Goal: Information Seeking & Learning: Learn about a topic

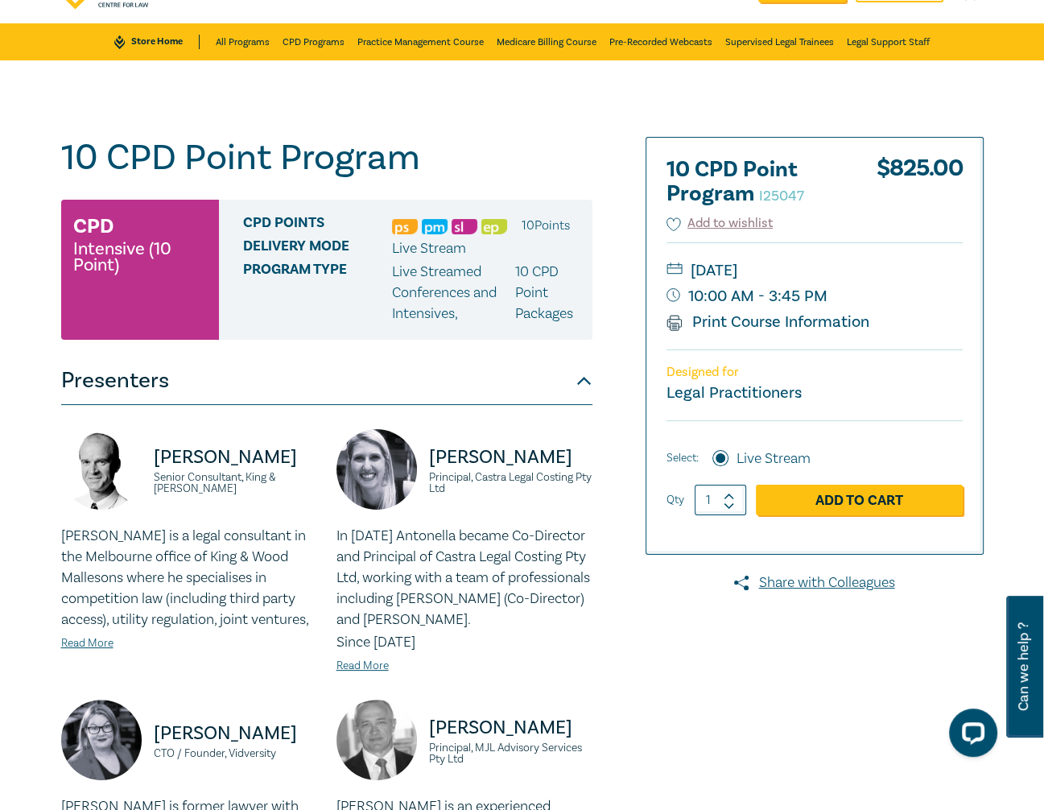
scroll to position [90, 0]
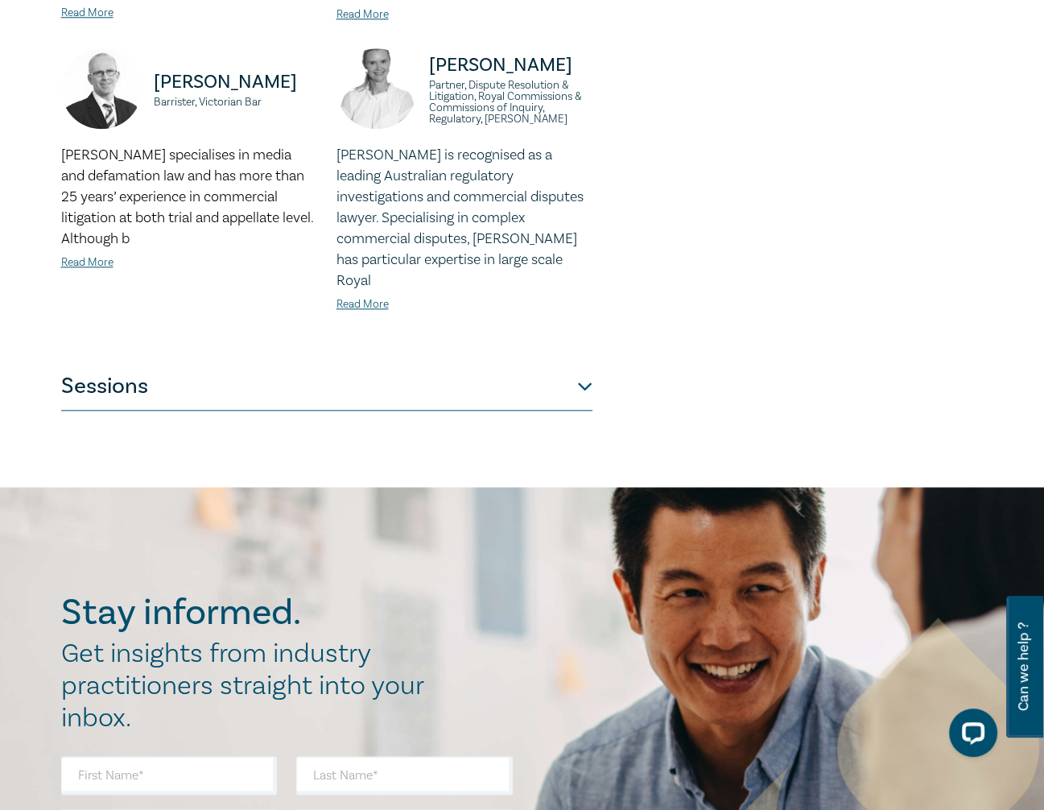
click at [435, 366] on button "Sessions" at bounding box center [326, 386] width 531 height 48
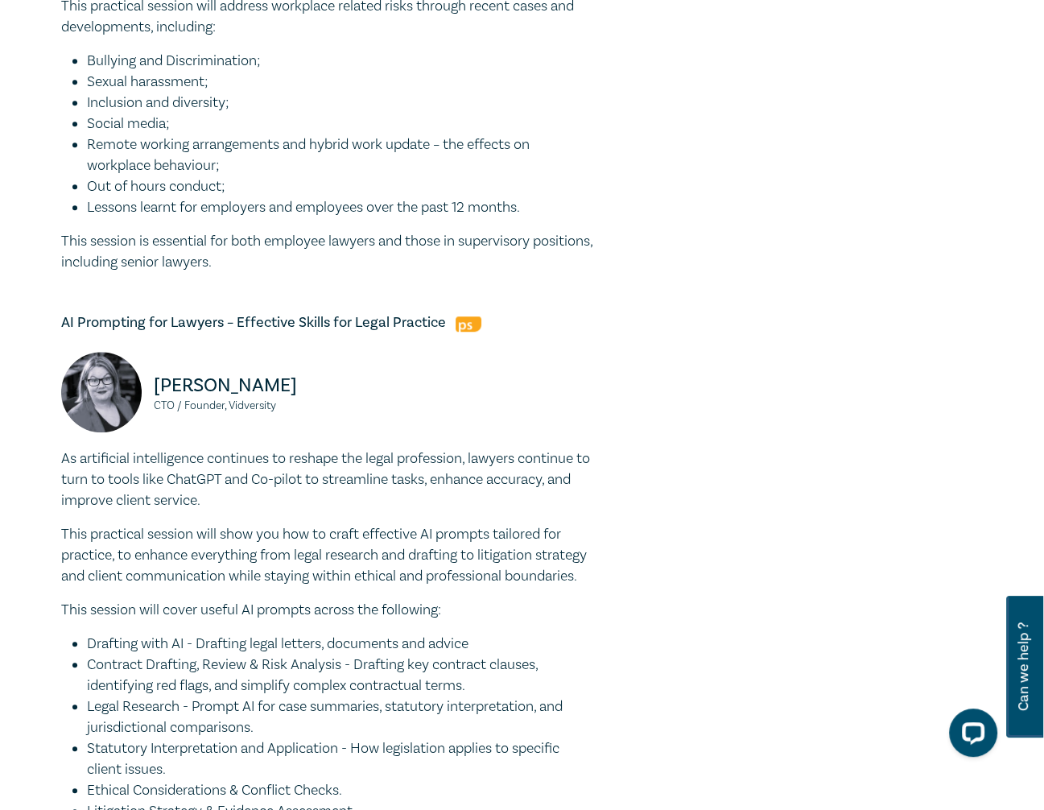
scroll to position [0, 0]
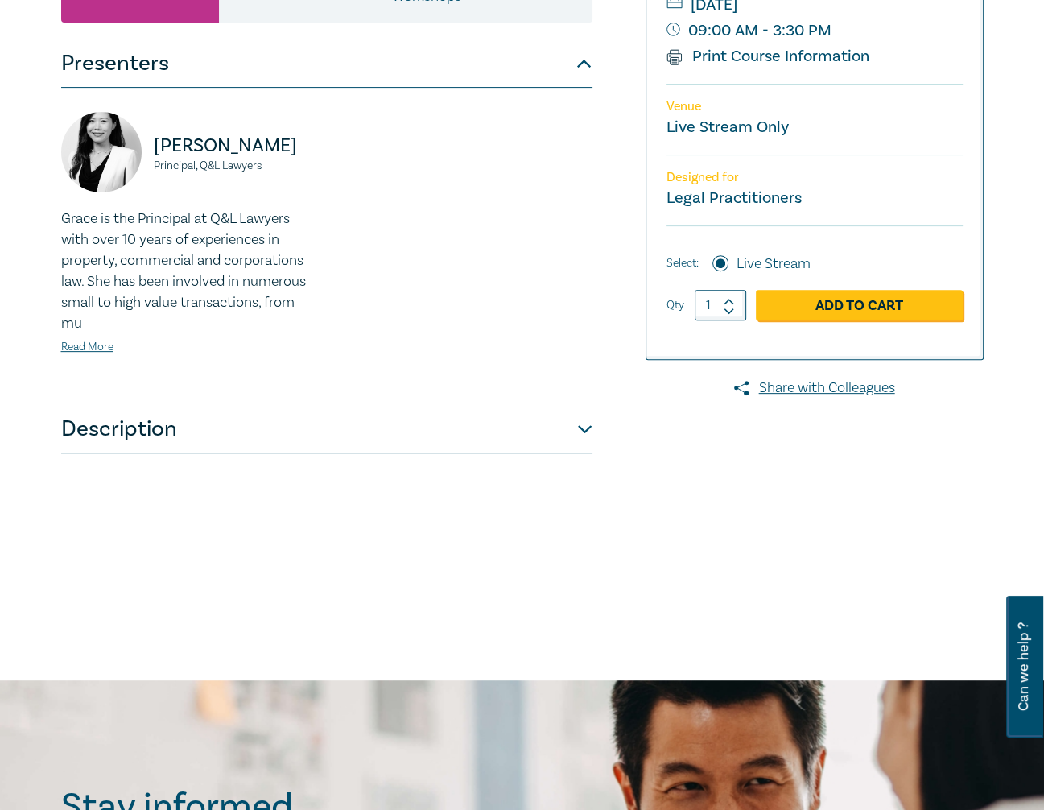
scroll to position [409, 0]
click at [577, 453] on button "Description" at bounding box center [326, 429] width 531 height 48
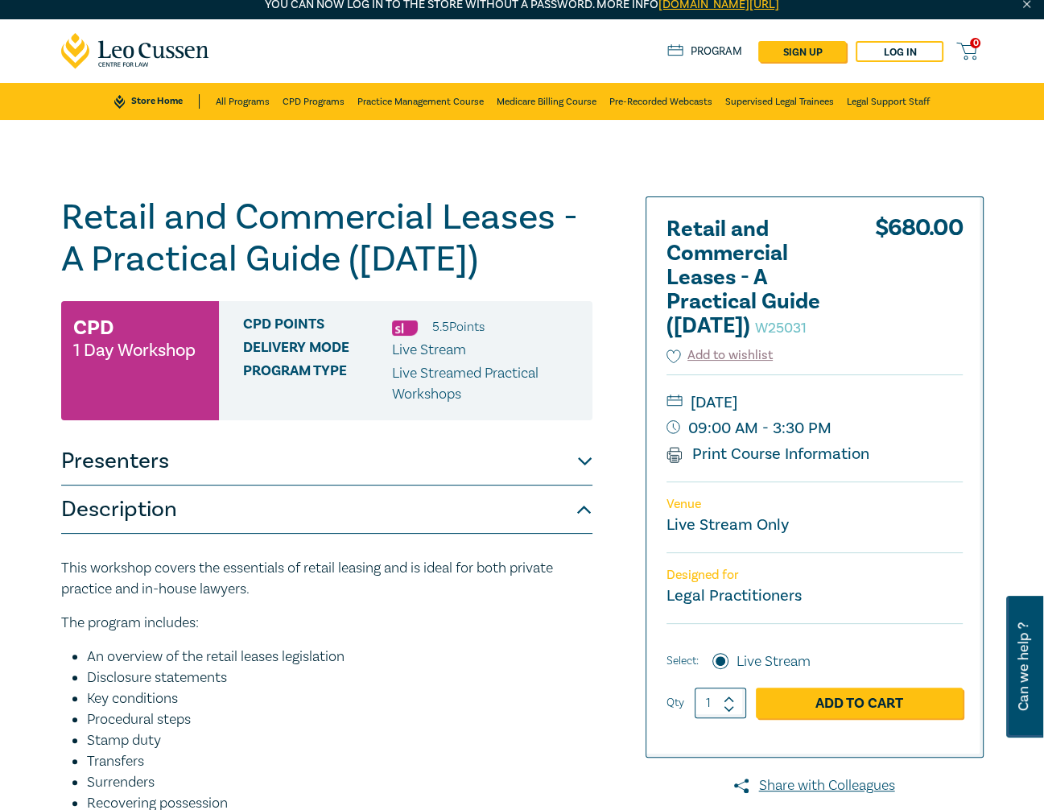
scroll to position [0, 0]
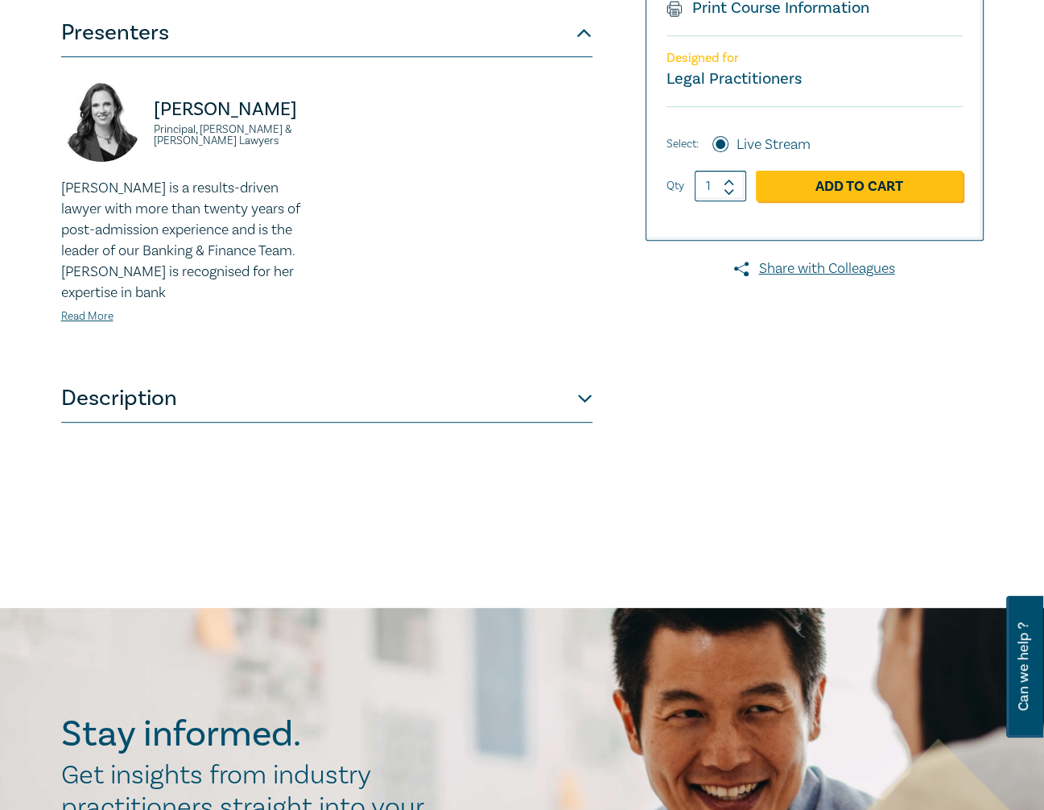
scroll to position [482, 0]
drag, startPoint x: 542, startPoint y: 391, endPoint x: 611, endPoint y: 357, distance: 77.4
click at [543, 391] on button "Description" at bounding box center [326, 397] width 531 height 48
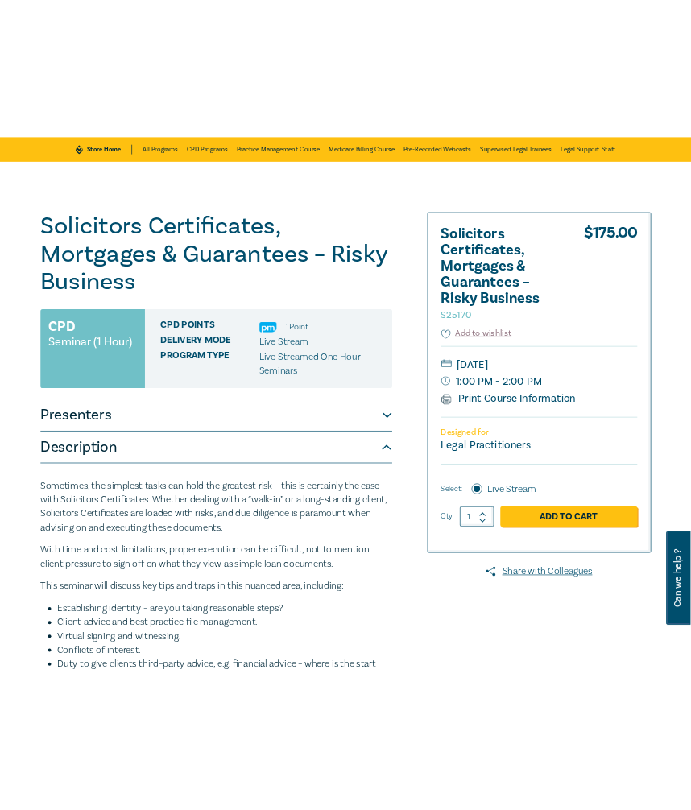
scroll to position [0, 0]
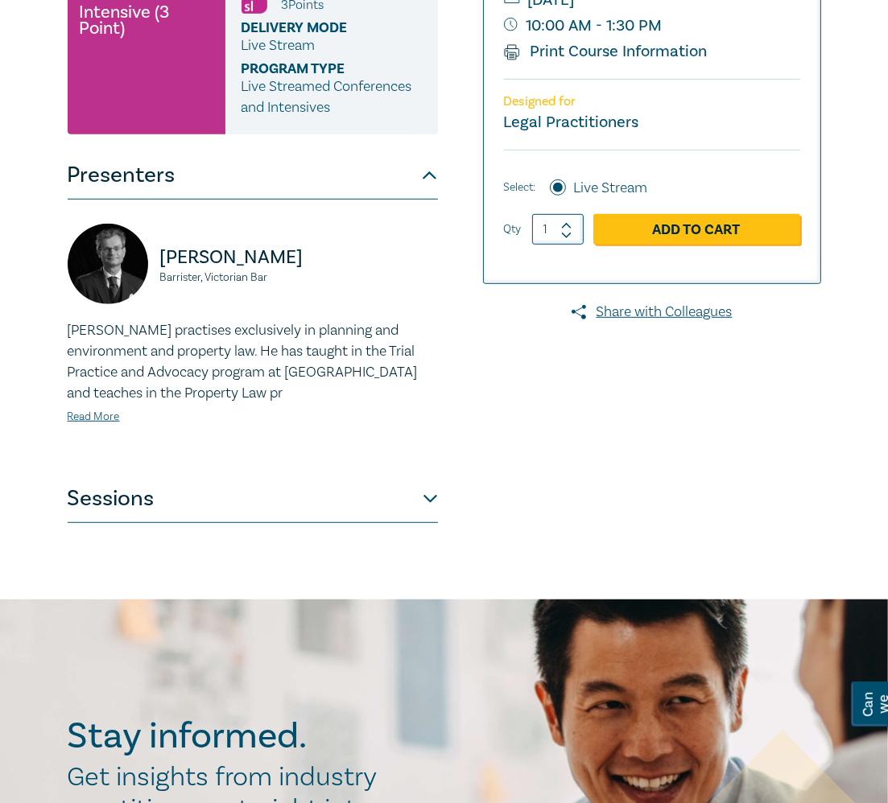
scroll to position [557, 0]
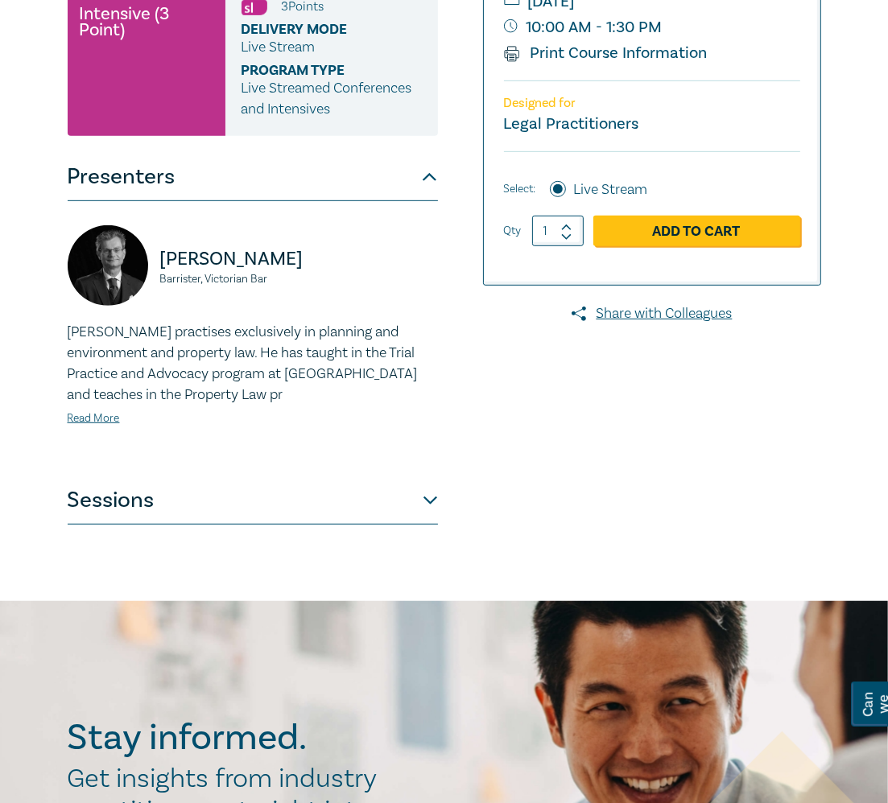
drag, startPoint x: 344, startPoint y: 508, endPoint x: 369, endPoint y: 501, distance: 26.6
click at [345, 508] on button "Sessions" at bounding box center [253, 501] width 370 height 48
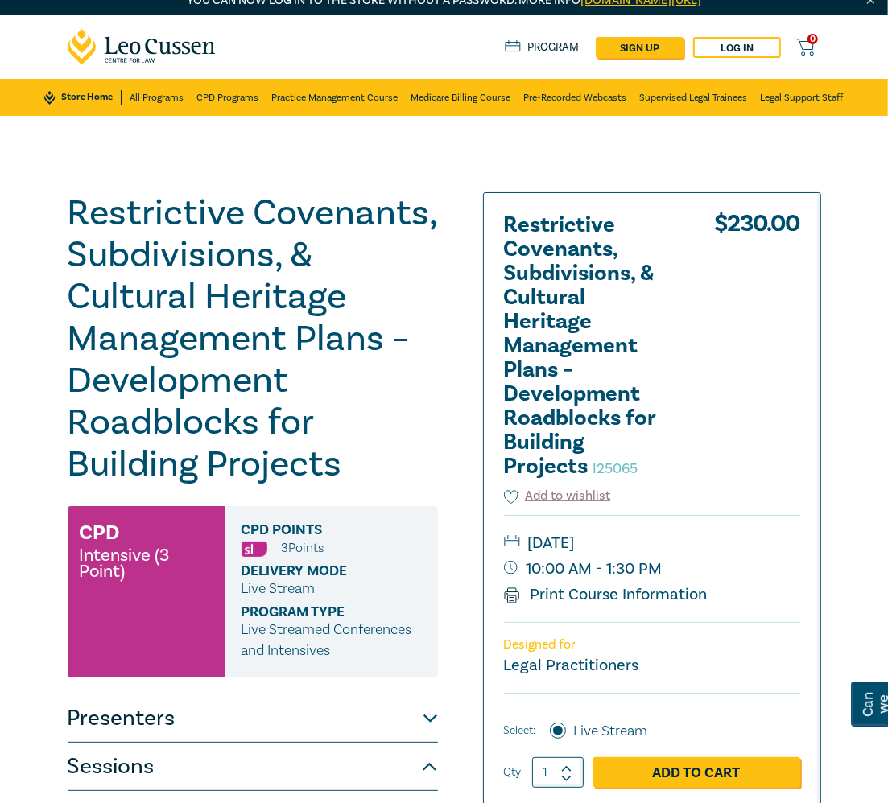
scroll to position [0, 0]
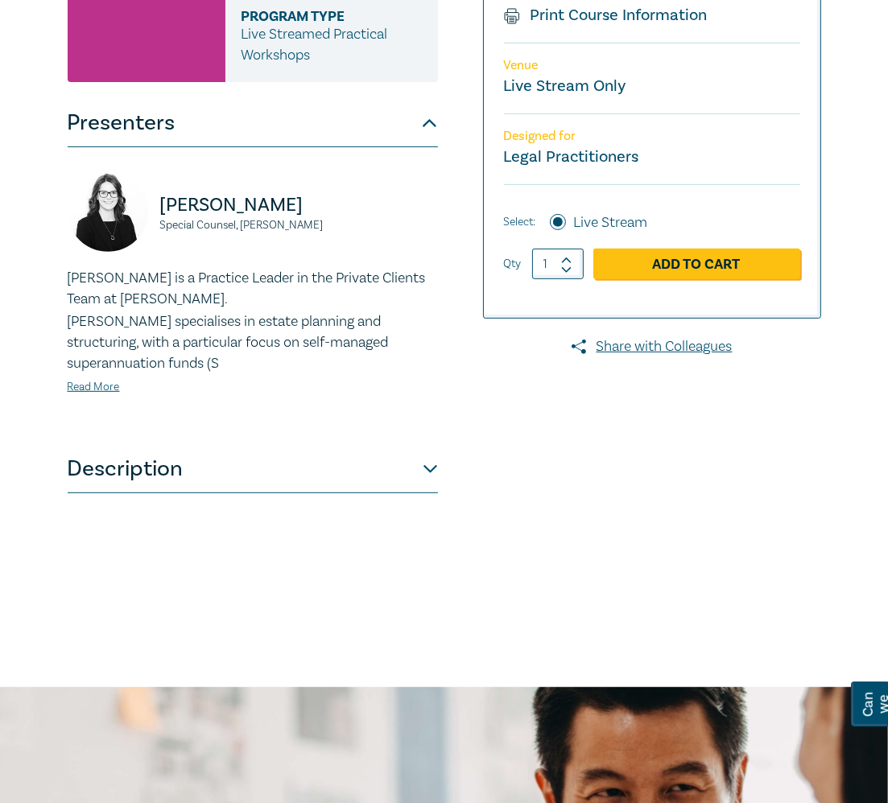
scroll to position [402, 0]
click at [308, 471] on button "Description" at bounding box center [253, 468] width 370 height 48
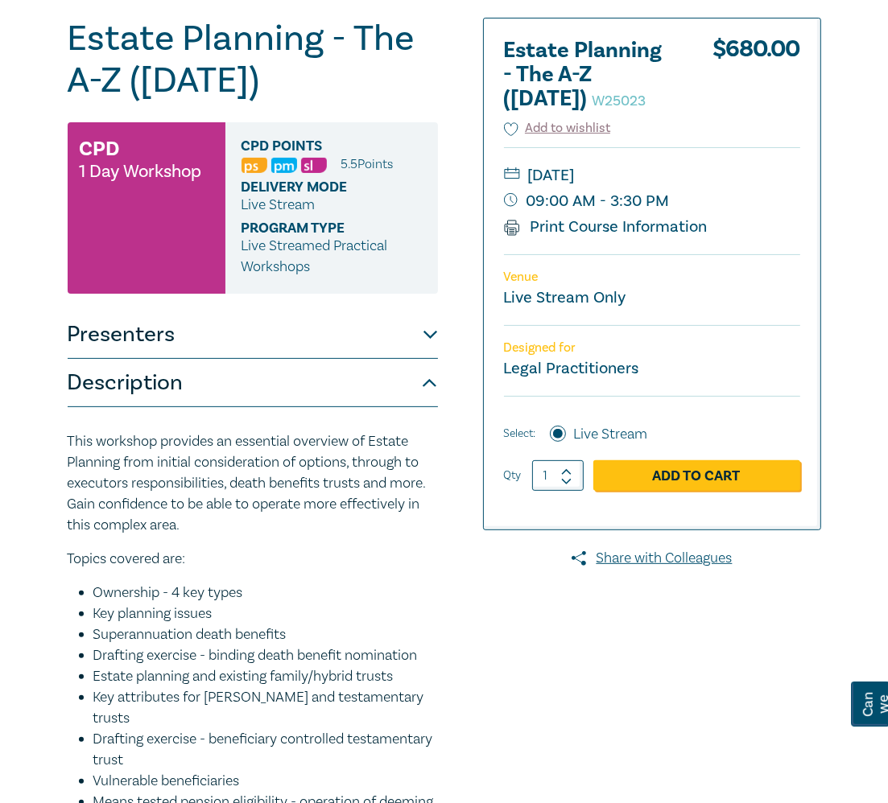
scroll to position [0, 0]
